Goal: Task Accomplishment & Management: Use online tool/utility

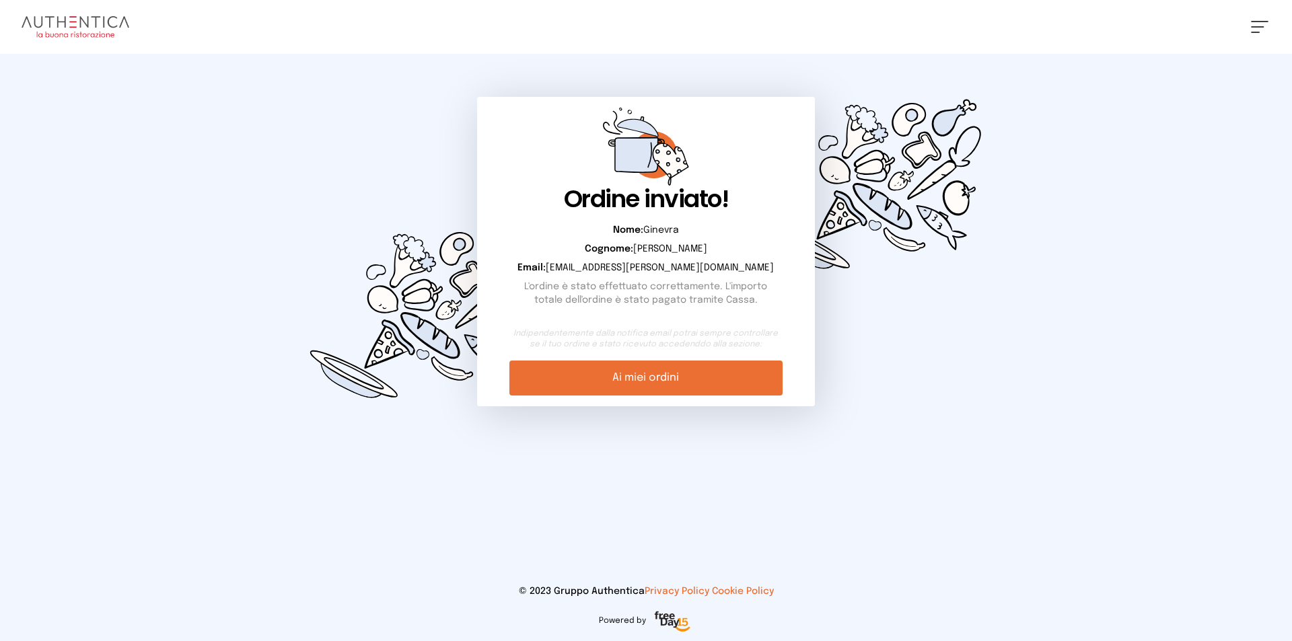
click at [36, 17] on img at bounding box center [76, 27] width 108 height 22
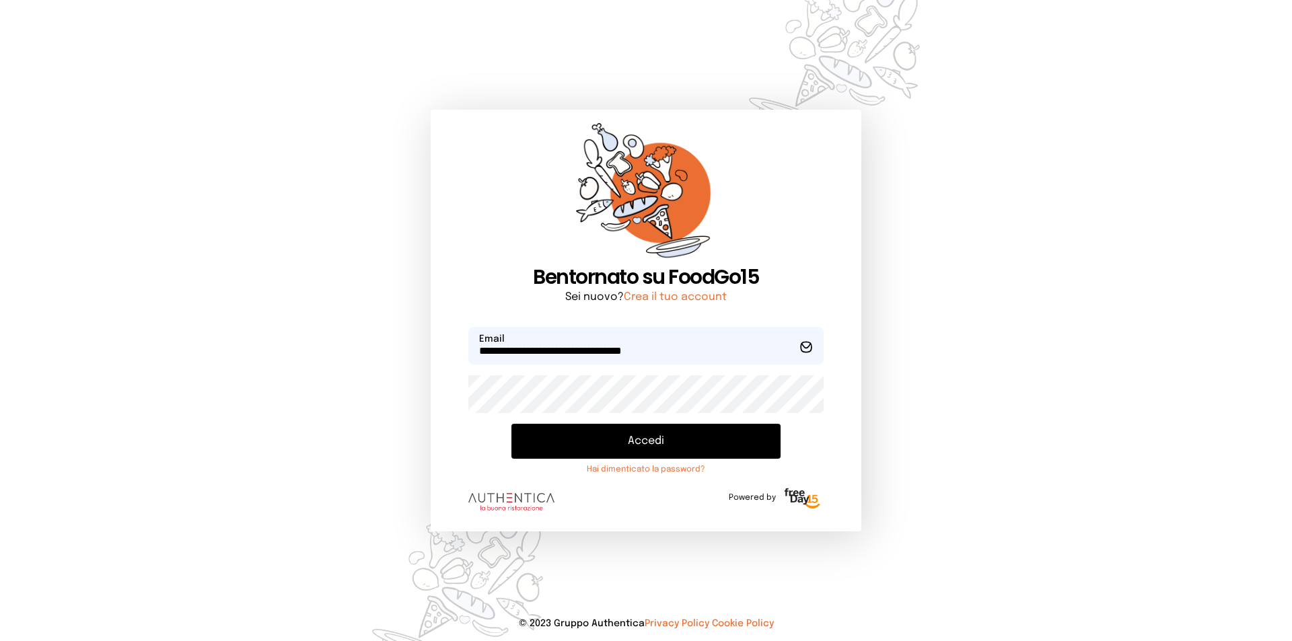
click at [730, 451] on button "Accedi" at bounding box center [645, 441] width 269 height 35
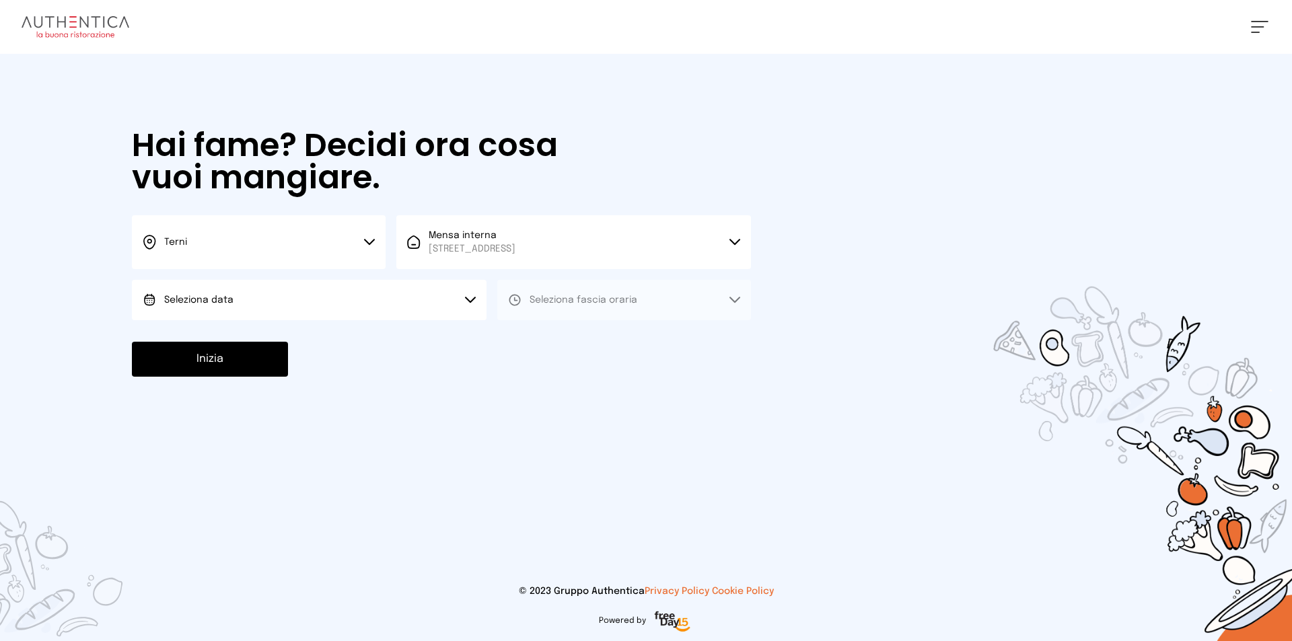
drag, startPoint x: 482, startPoint y: 299, endPoint x: 486, endPoint y: 308, distance: 9.6
click at [482, 298] on button "Seleziona data" at bounding box center [309, 300] width 355 height 40
click at [491, 341] on div at bounding box center [646, 320] width 1292 height 641
click at [450, 310] on button "Seleziona data" at bounding box center [309, 300] width 355 height 40
click at [425, 330] on li "Oggi, [DATE]" at bounding box center [309, 337] width 355 height 35
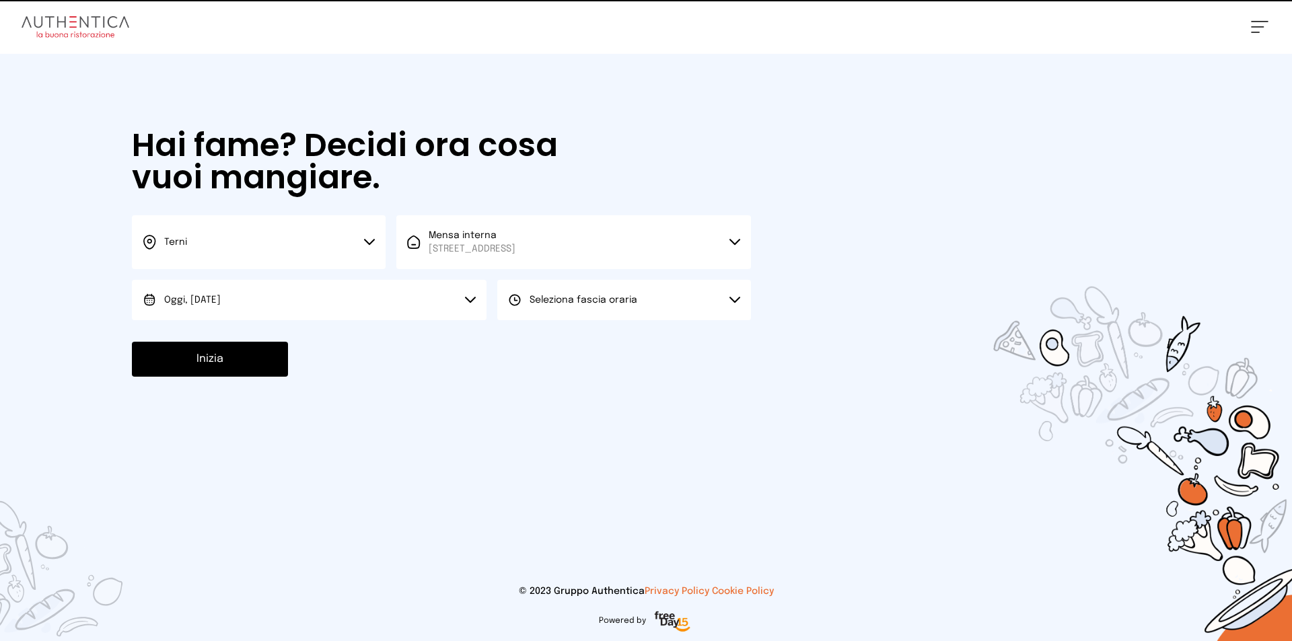
click at [546, 311] on button "Seleziona fascia oraria" at bounding box center [624, 300] width 254 height 40
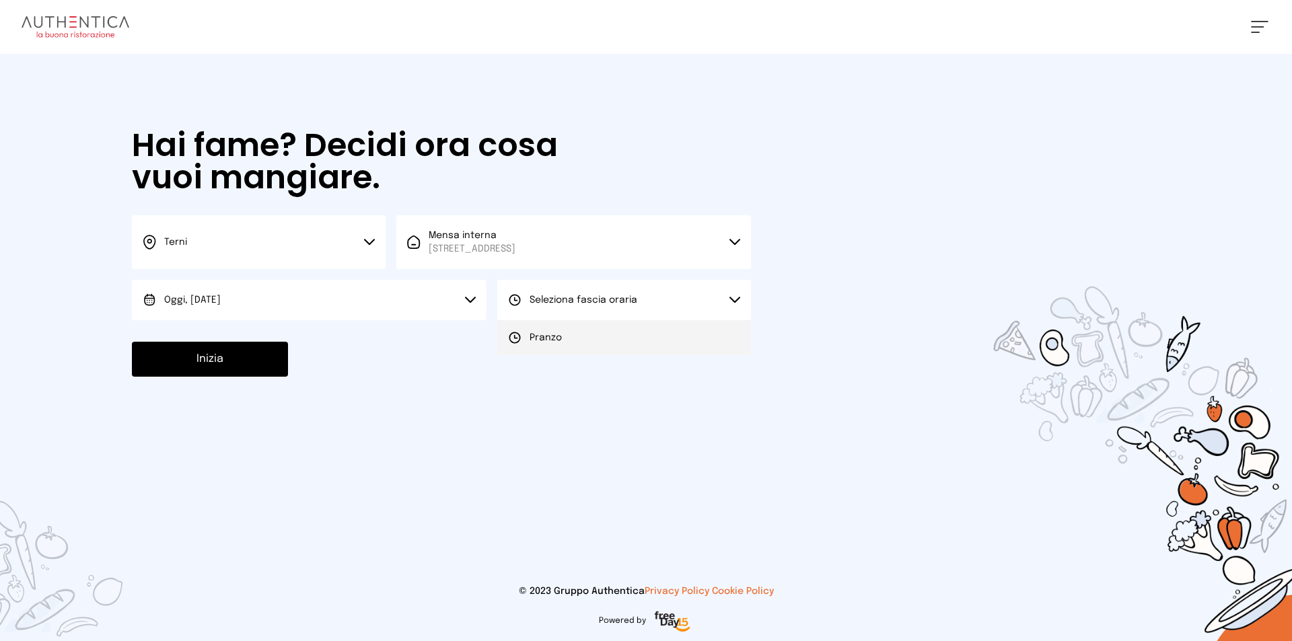
click at [554, 322] on li "Pranzo" at bounding box center [624, 337] width 254 height 35
click at [241, 342] on button "Inizia" at bounding box center [210, 359] width 156 height 35
